Goal: Check status: Check status

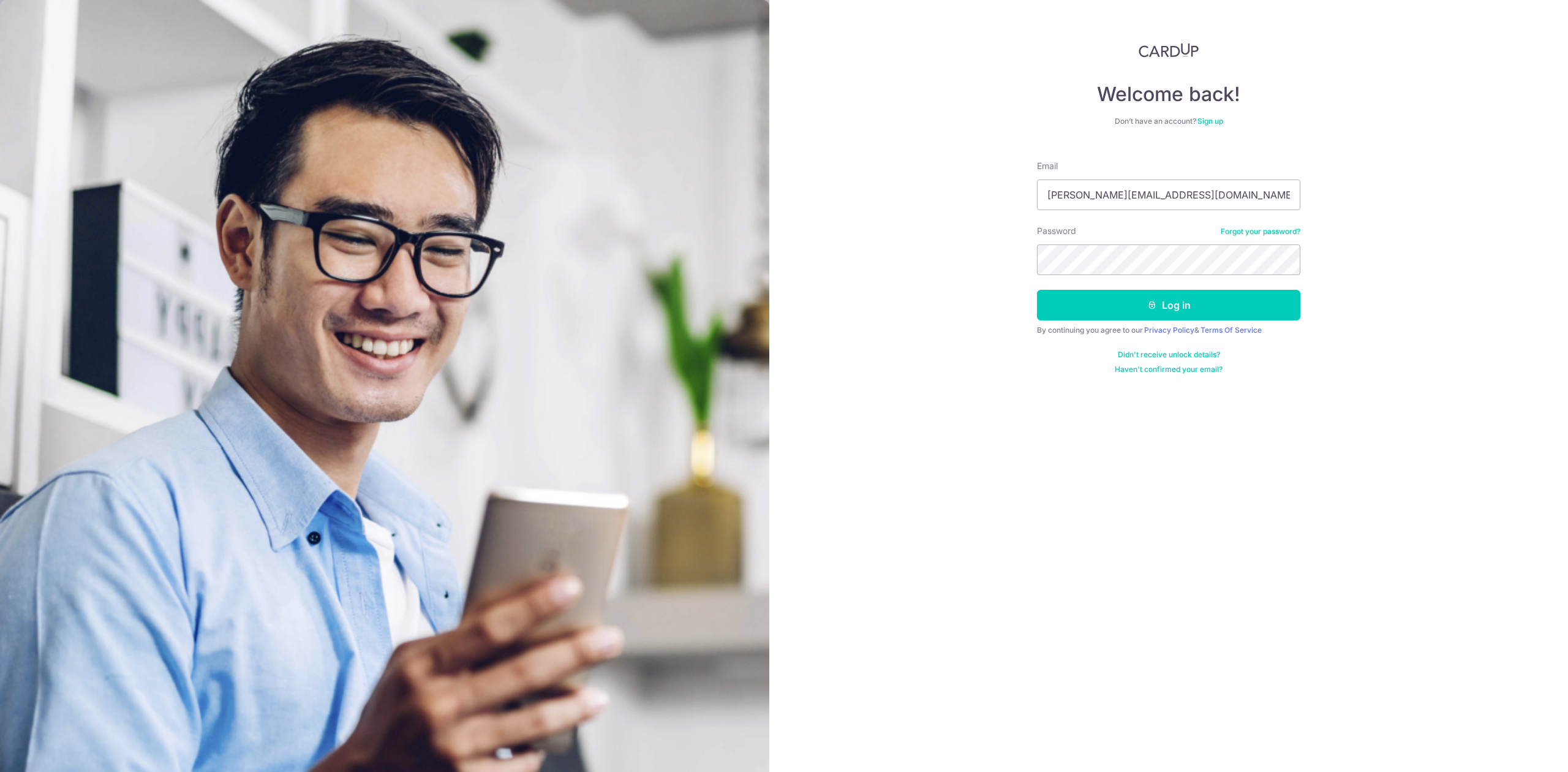
click at [1084, 310] on button "Log in" at bounding box center [1168, 305] width 263 height 30
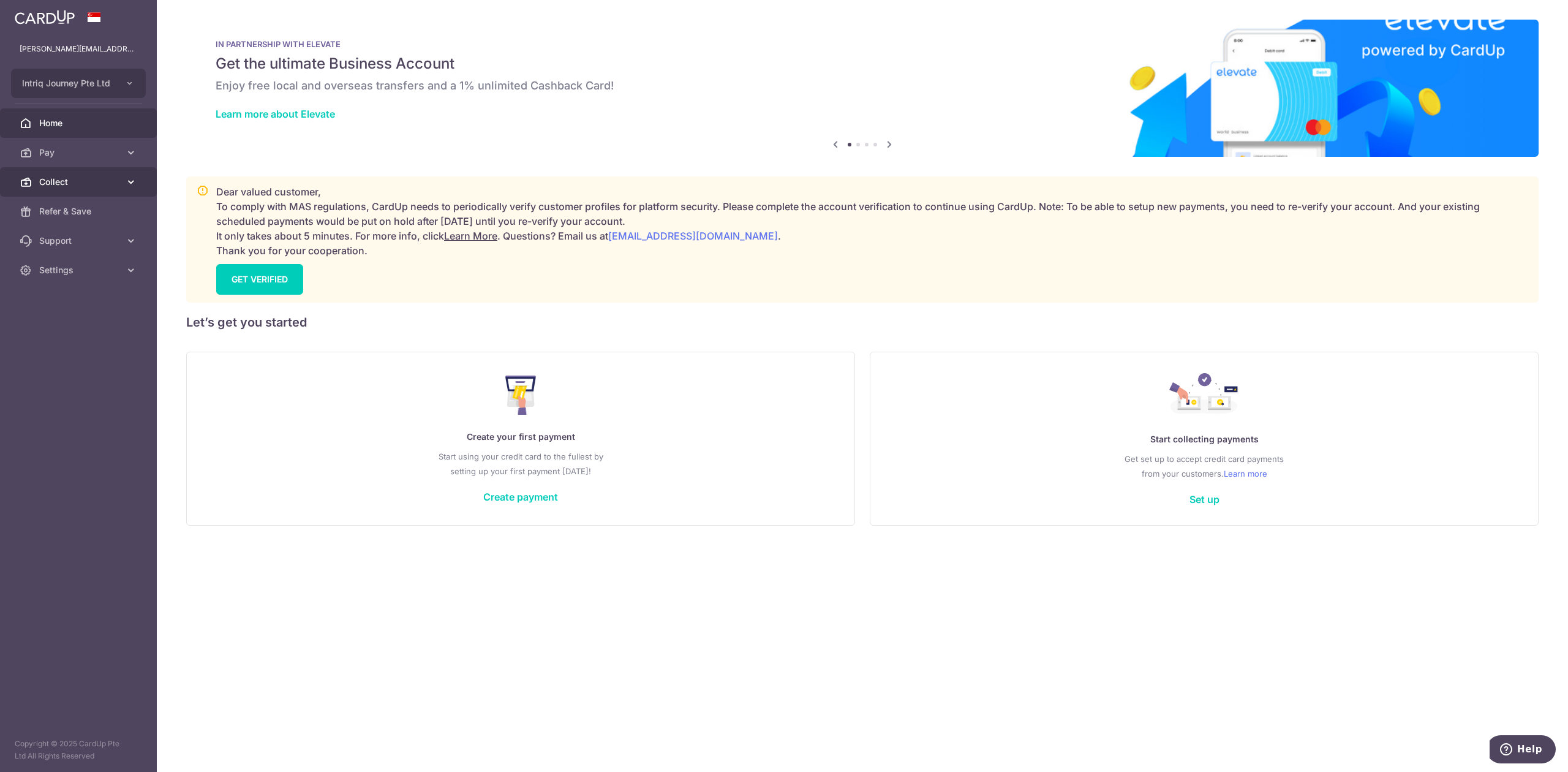
click at [70, 178] on span "Collect" at bounding box center [79, 182] width 81 height 12
click at [71, 206] on span "Dashboard" at bounding box center [79, 212] width 81 height 12
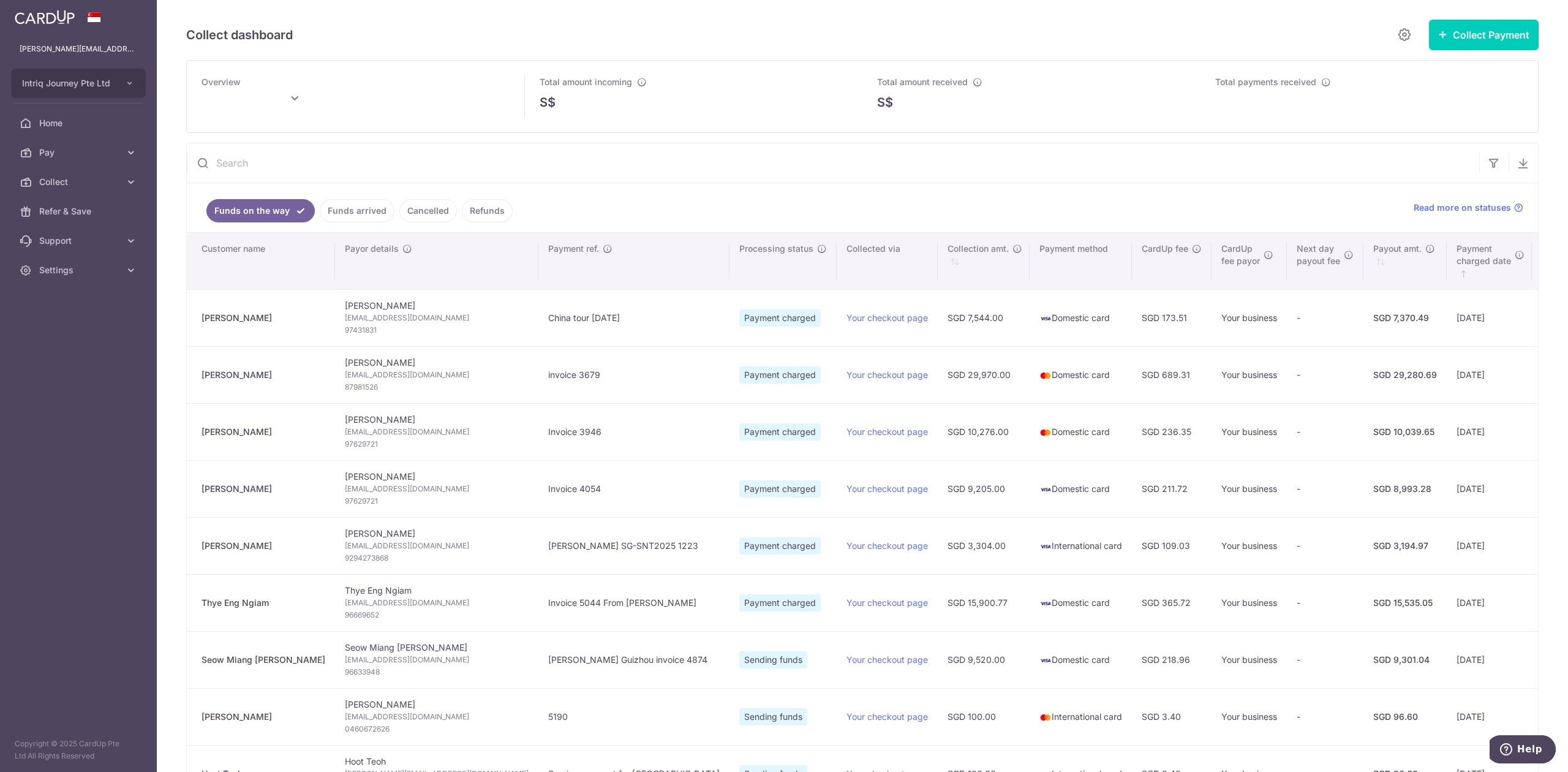
type input "[DATE]"
